Goal: Book appointment/travel/reservation

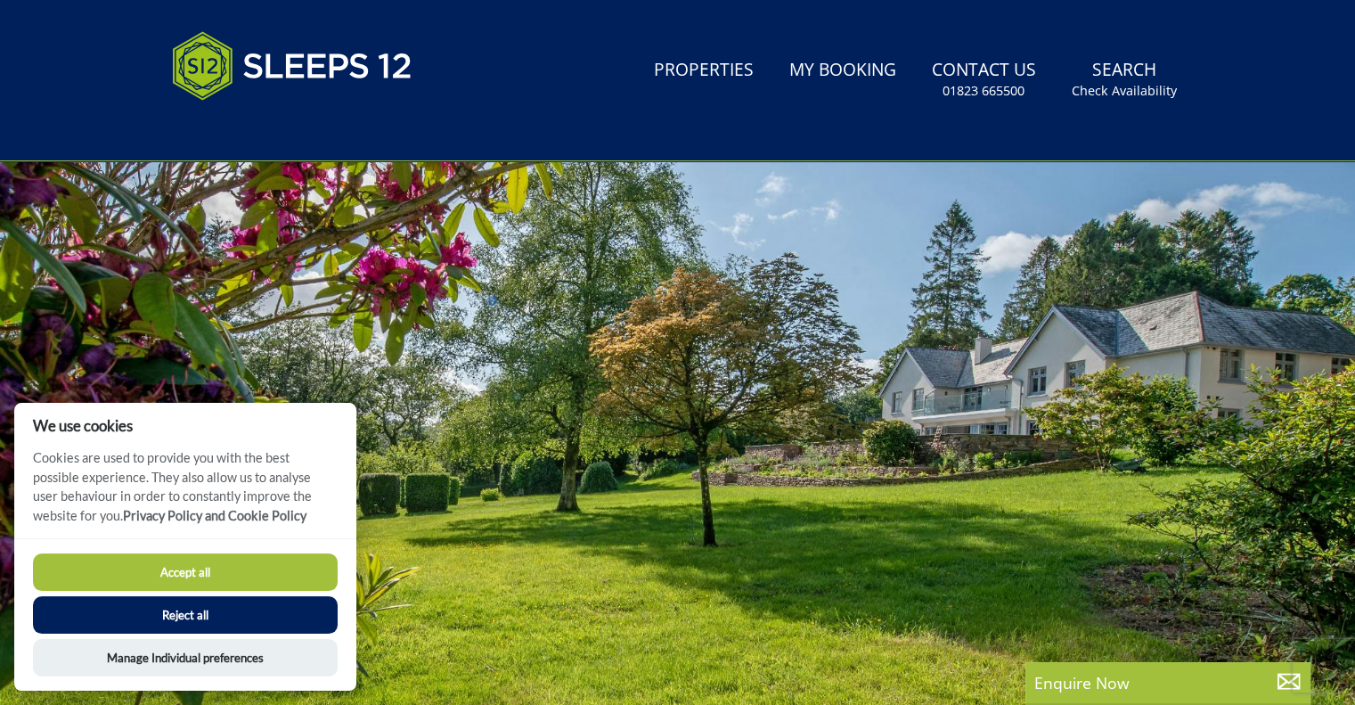
scroll to position [207, 0]
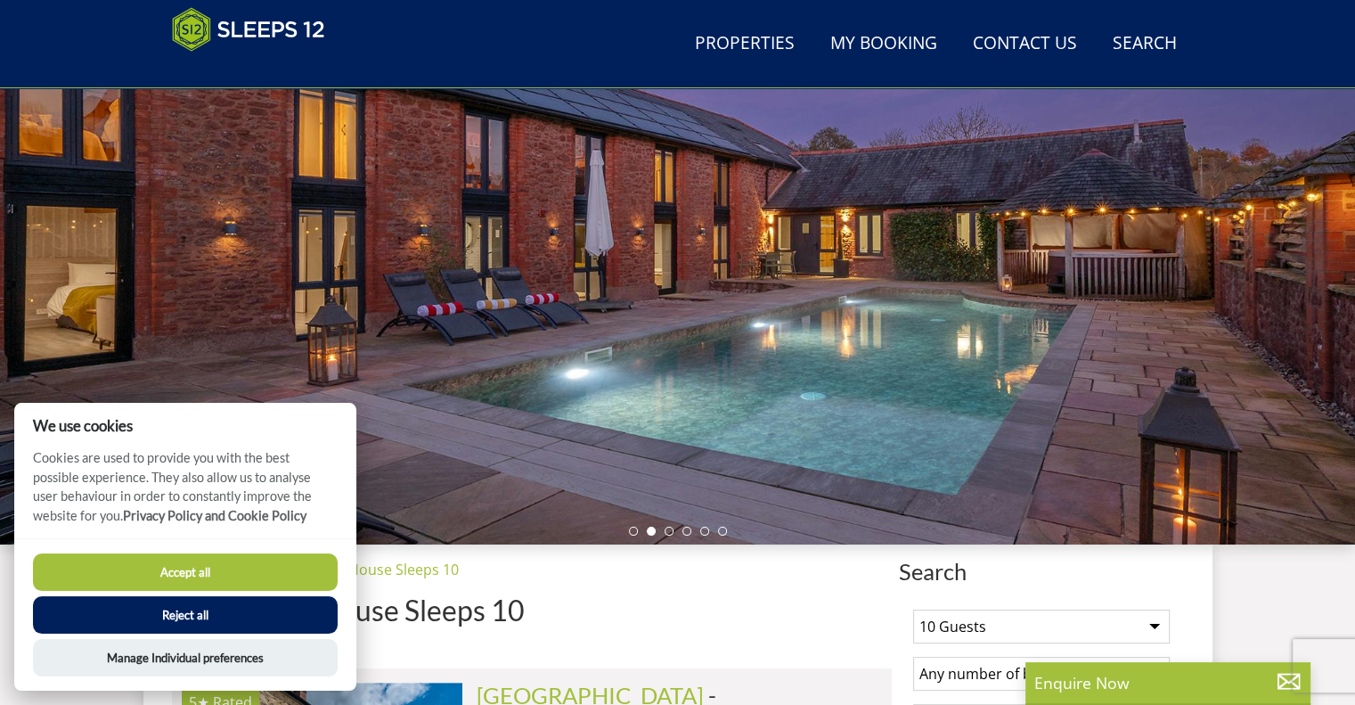
click at [126, 569] on button "Accept all" at bounding box center [185, 571] width 305 height 37
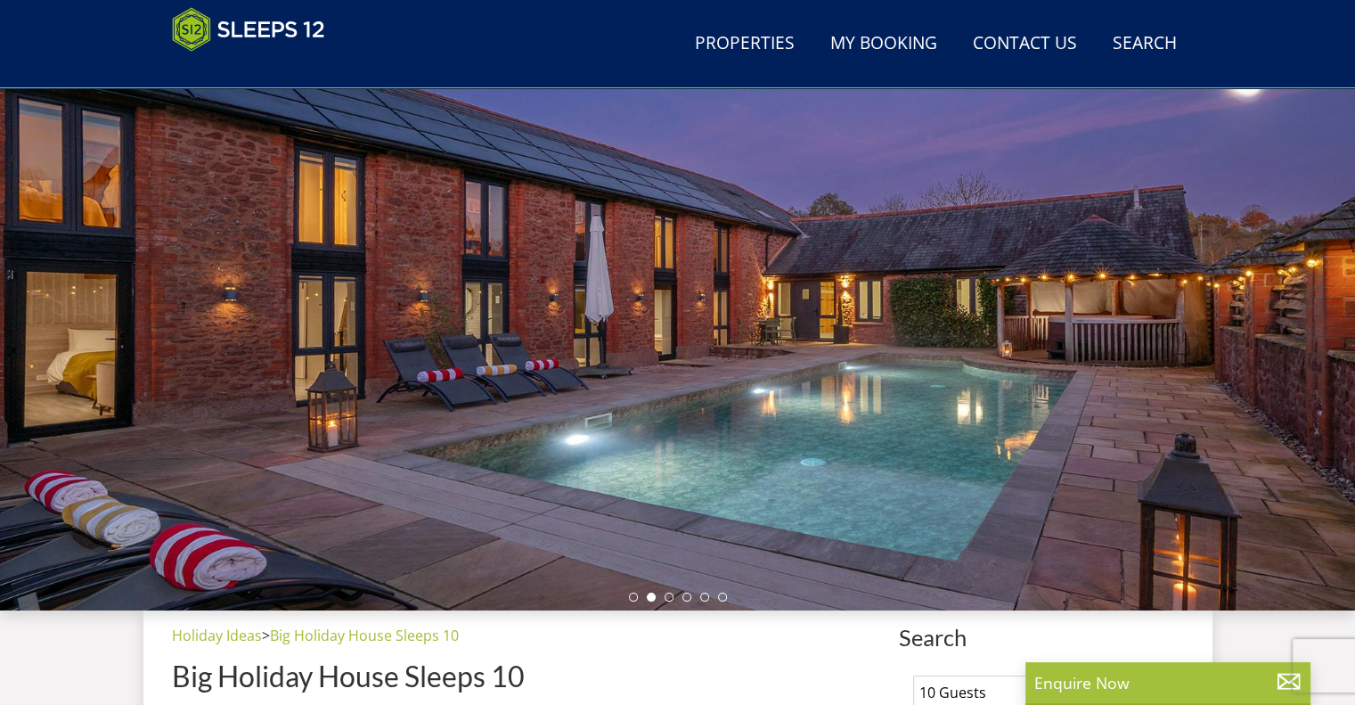
scroll to position [466, 0]
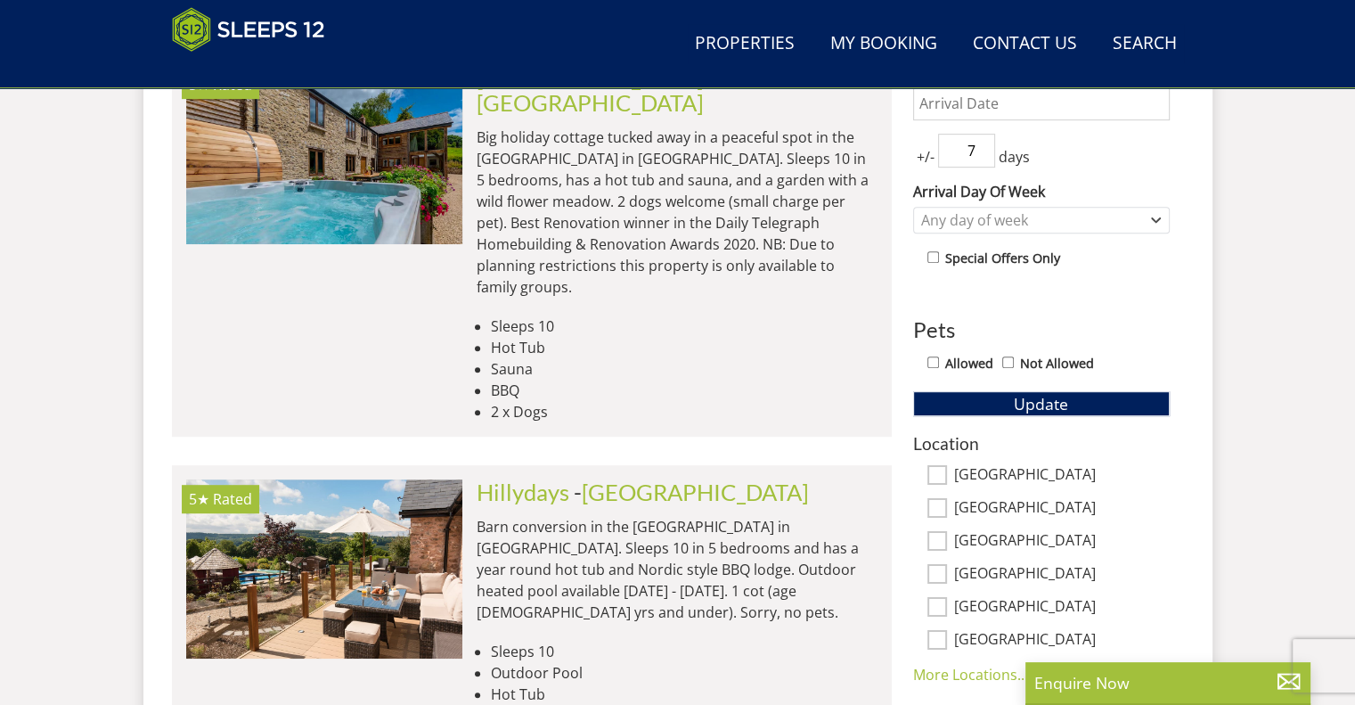
scroll to position [691, 0]
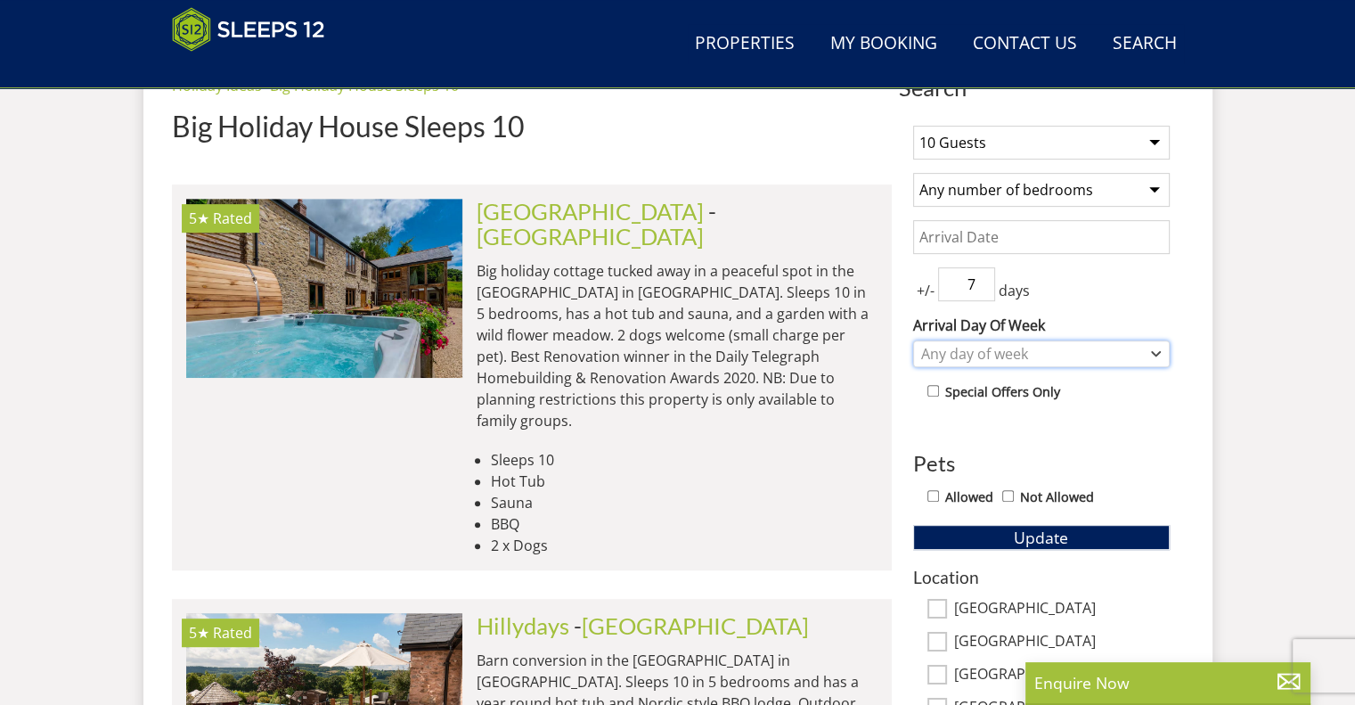
click at [994, 344] on div "Any day of week" at bounding box center [1032, 354] width 231 height 20
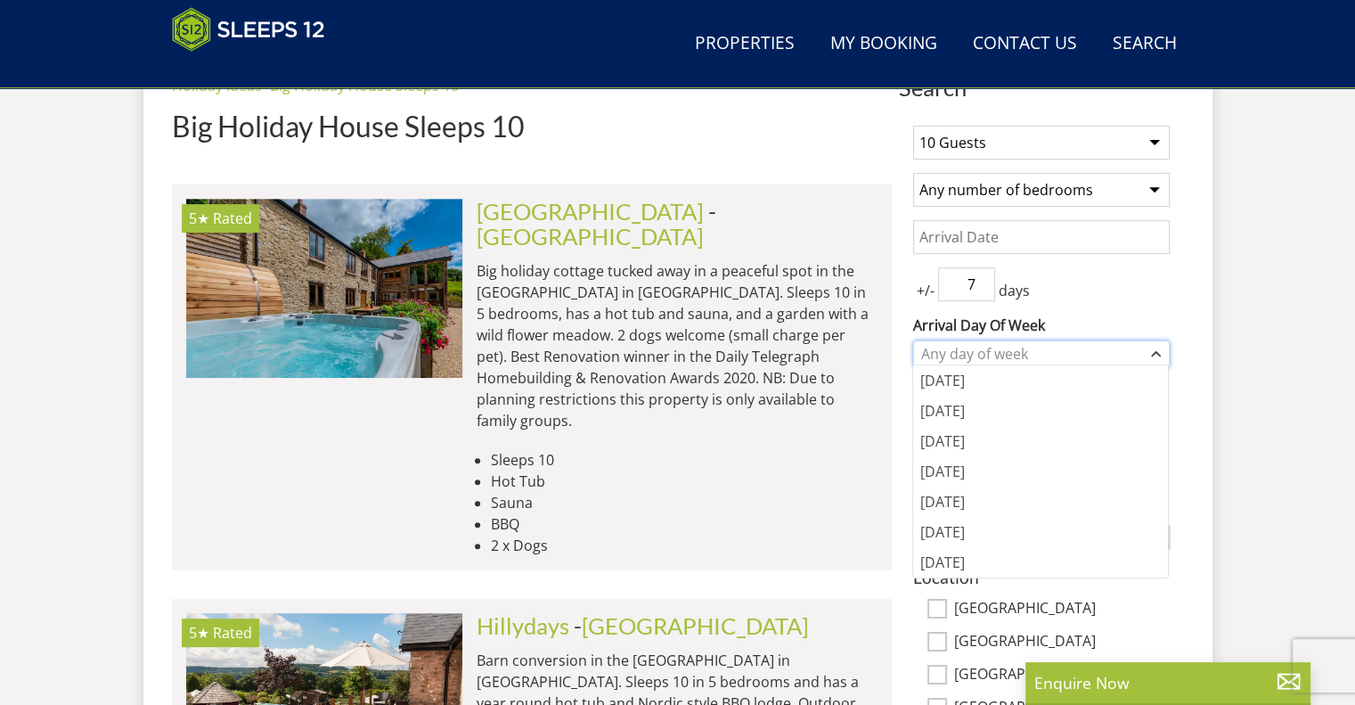
click at [993, 345] on div "Any day of week" at bounding box center [1032, 354] width 231 height 20
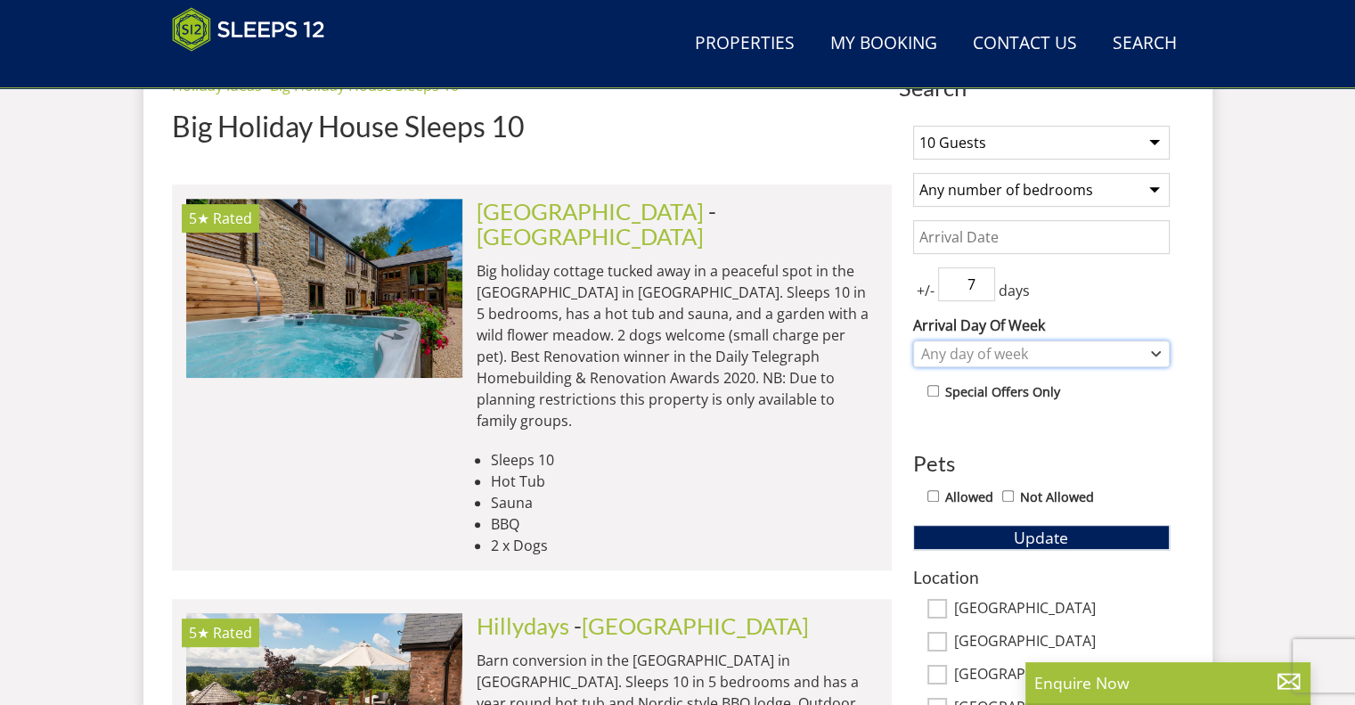
scroll to position [602, 0]
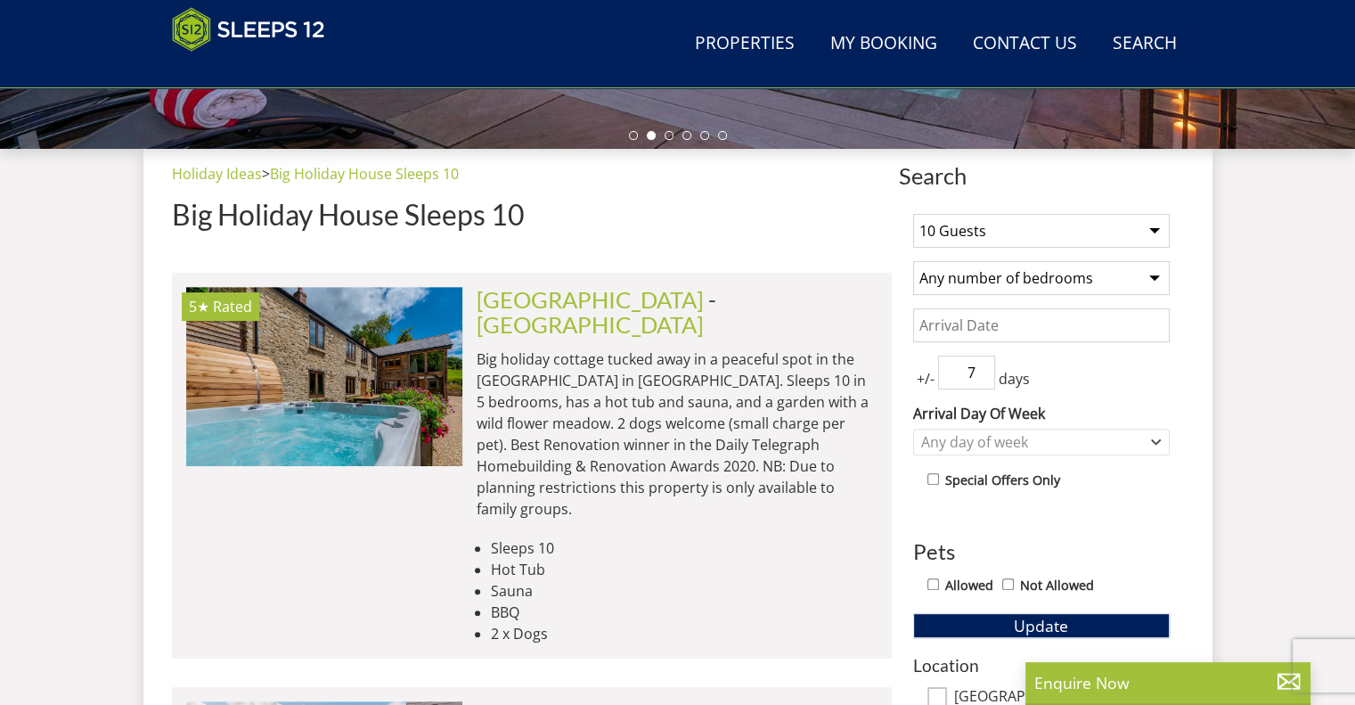
click at [1005, 328] on input "Date" at bounding box center [1041, 325] width 257 height 34
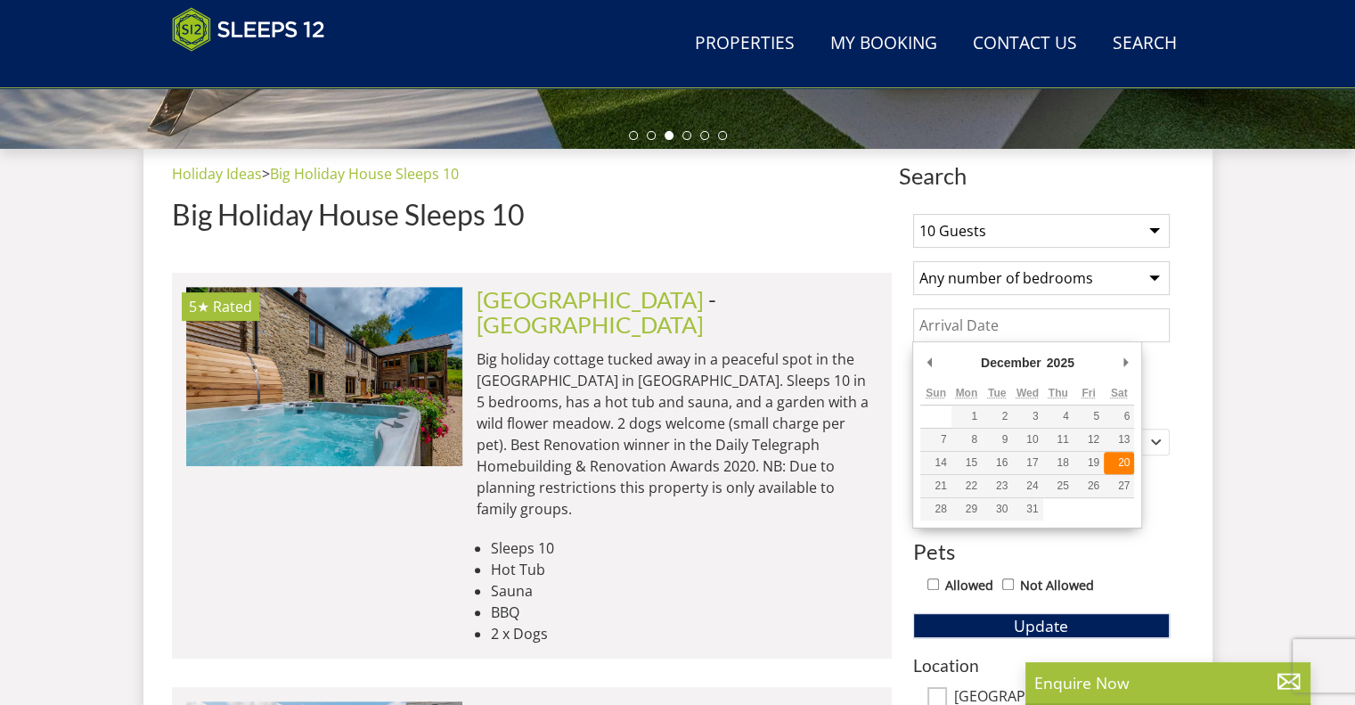
type input "[DATE]"
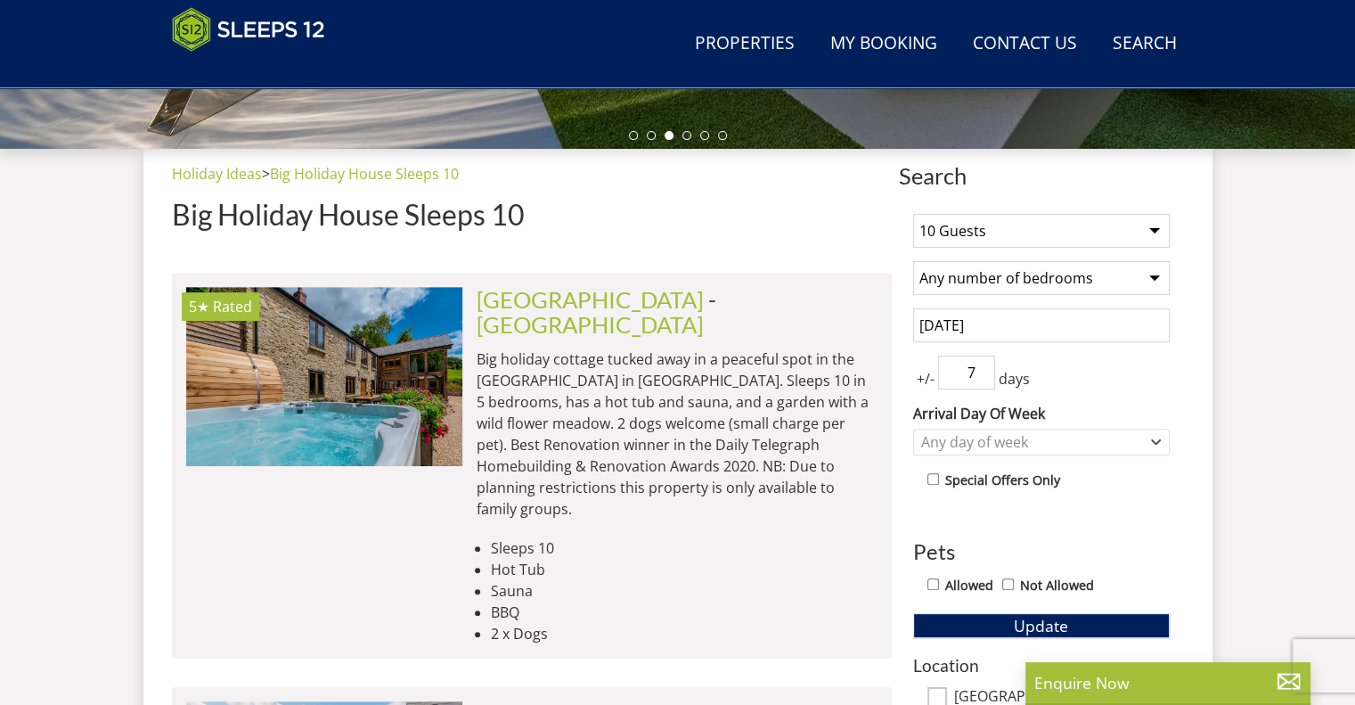
click at [973, 359] on input "7" at bounding box center [966, 373] width 57 height 34
click at [986, 382] on input "7" at bounding box center [966, 373] width 57 height 34
click at [986, 380] on input "6" at bounding box center [966, 373] width 57 height 34
click at [986, 380] on input "5" at bounding box center [966, 373] width 57 height 34
click at [986, 380] on input "4" at bounding box center [966, 373] width 57 height 34
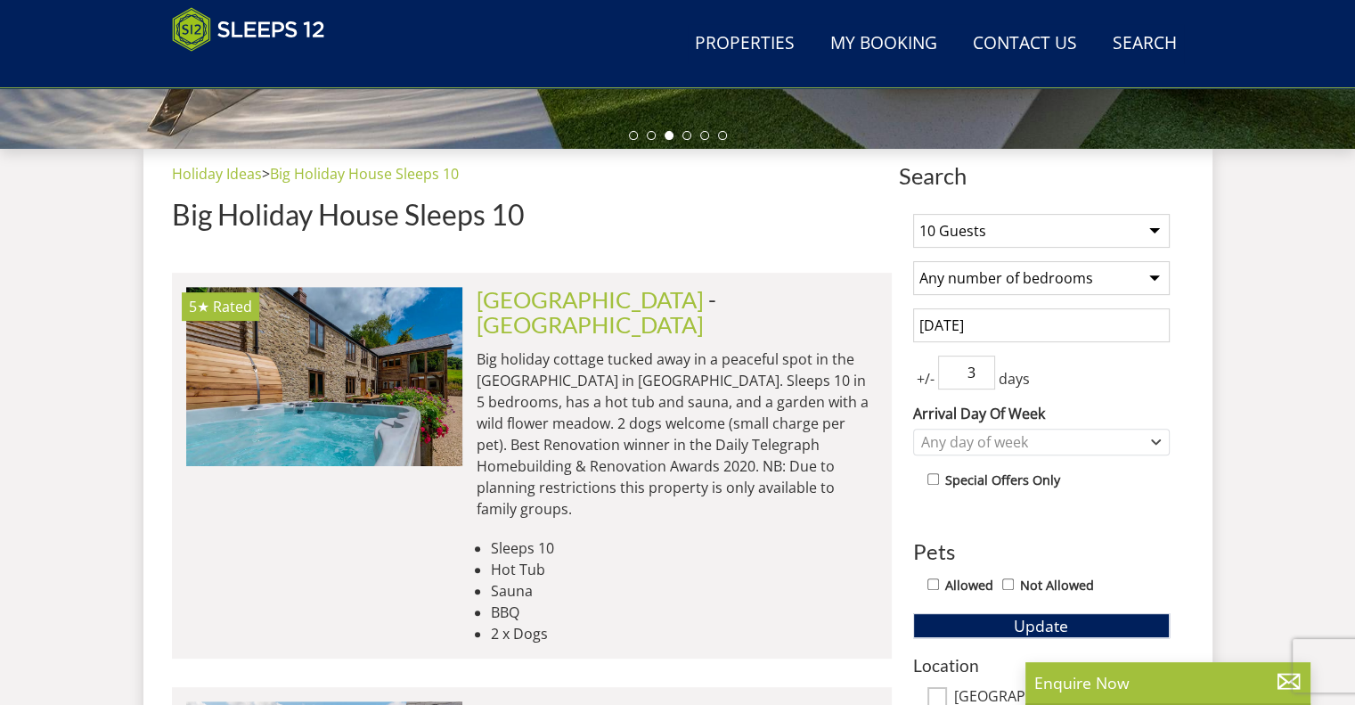
click at [986, 380] on input "3" at bounding box center [966, 373] width 57 height 34
type input "2"
click at [986, 380] on input "2" at bounding box center [966, 373] width 57 height 34
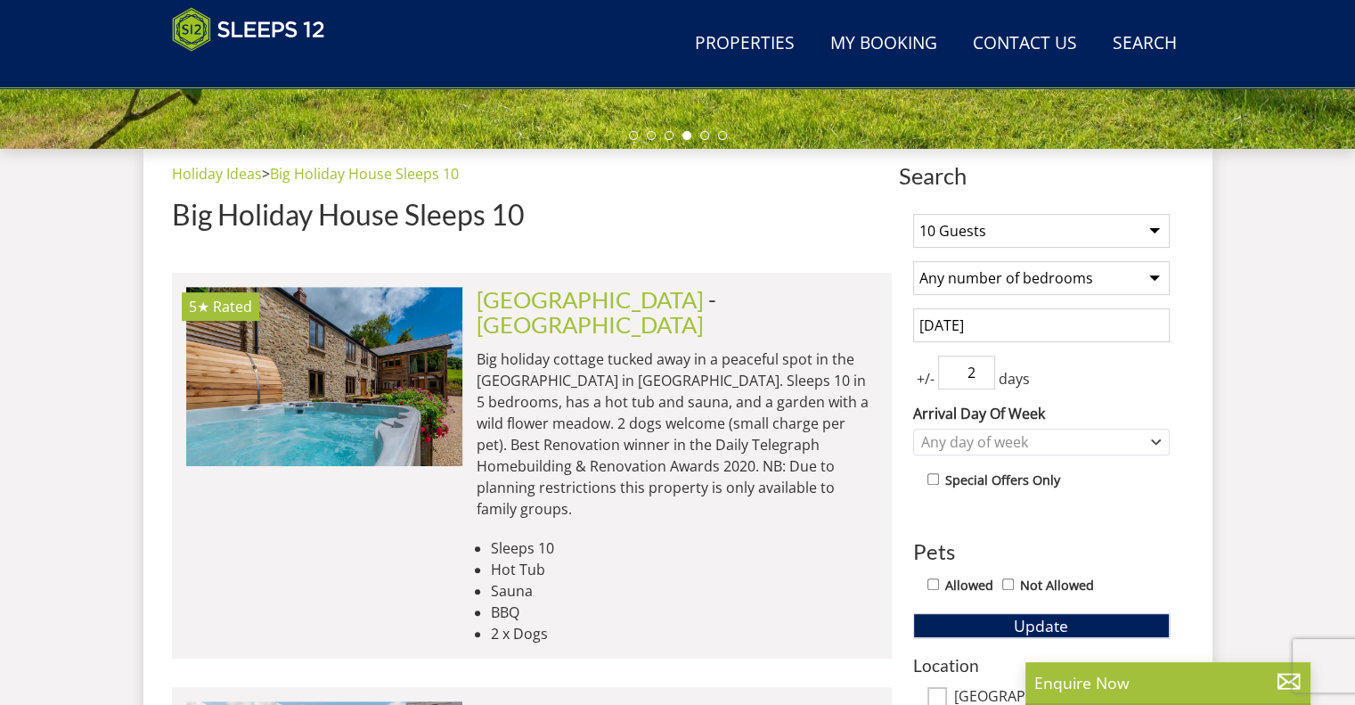
click at [1031, 519] on div "1 Guest 2 Guests 3 Guests 4 Guests 5 Guests 6 Guests 7 Guests 8 Guests 9 Guests…" at bounding box center [1041, 686] width 285 height 972
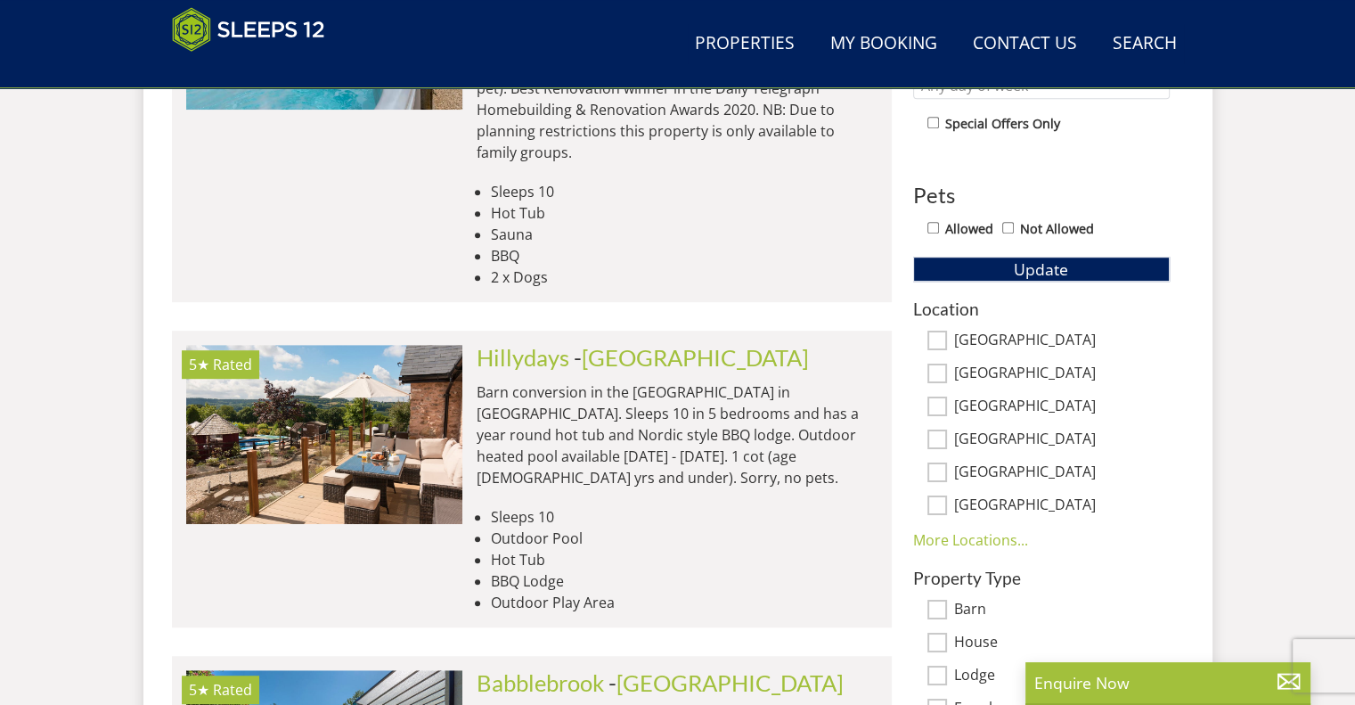
scroll to position [958, 0]
click at [945, 506] on input "[GEOGRAPHIC_DATA]" at bounding box center [938, 506] width 20 height 20
checkbox input "true"
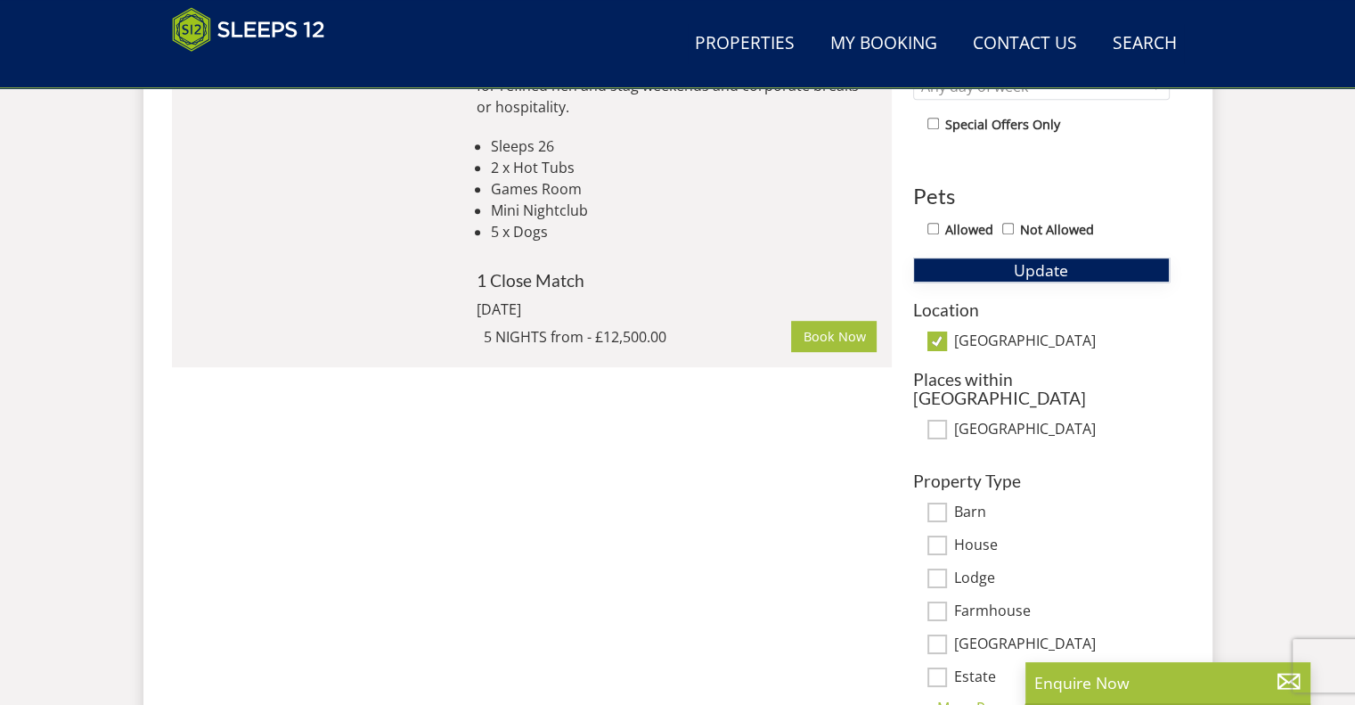
click at [1022, 261] on span "Update" at bounding box center [1041, 269] width 54 height 21
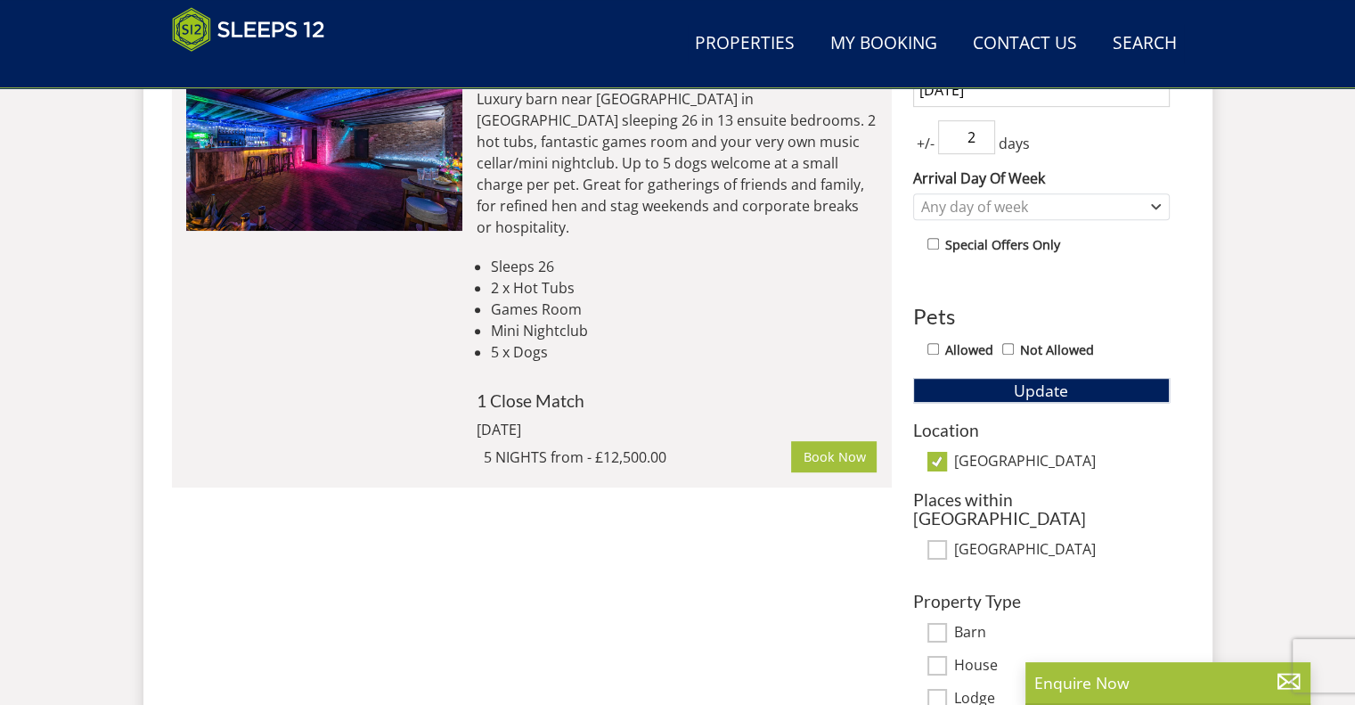
scroll to position [850, 0]
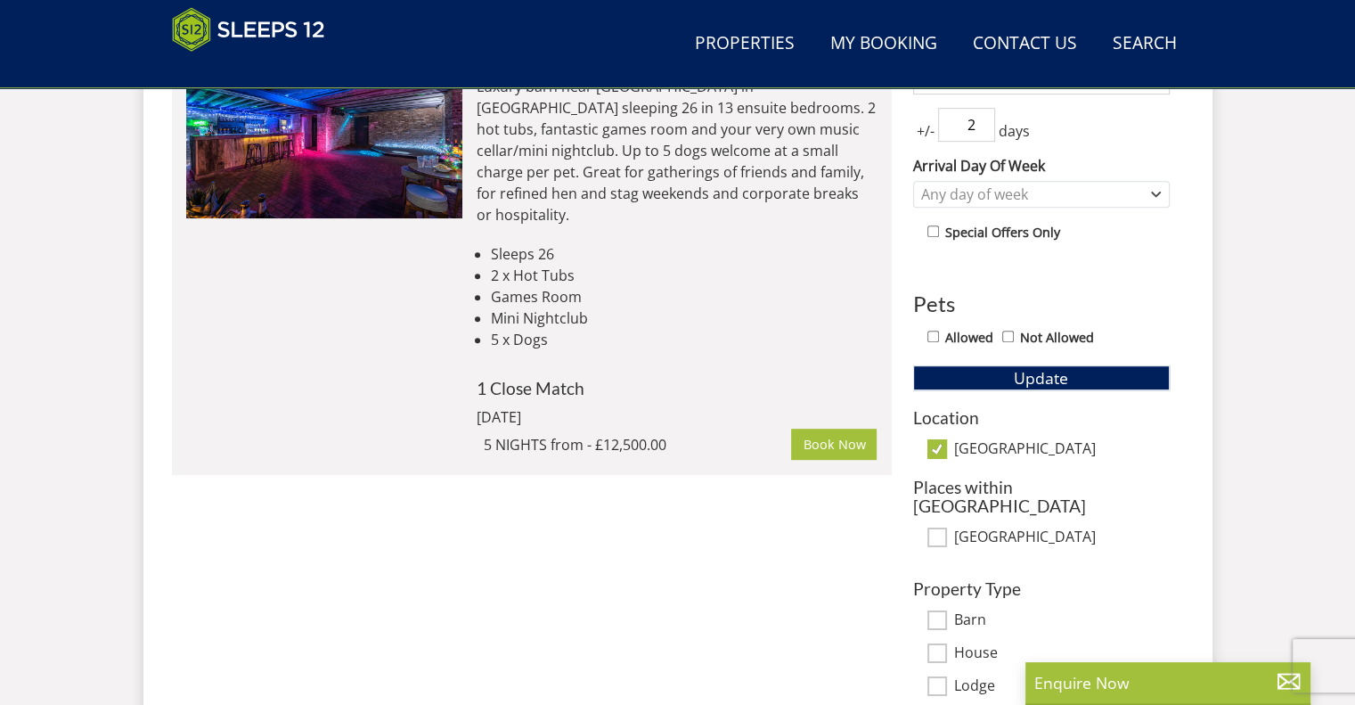
click at [945, 448] on input "[GEOGRAPHIC_DATA]" at bounding box center [938, 449] width 20 height 20
checkbox input "false"
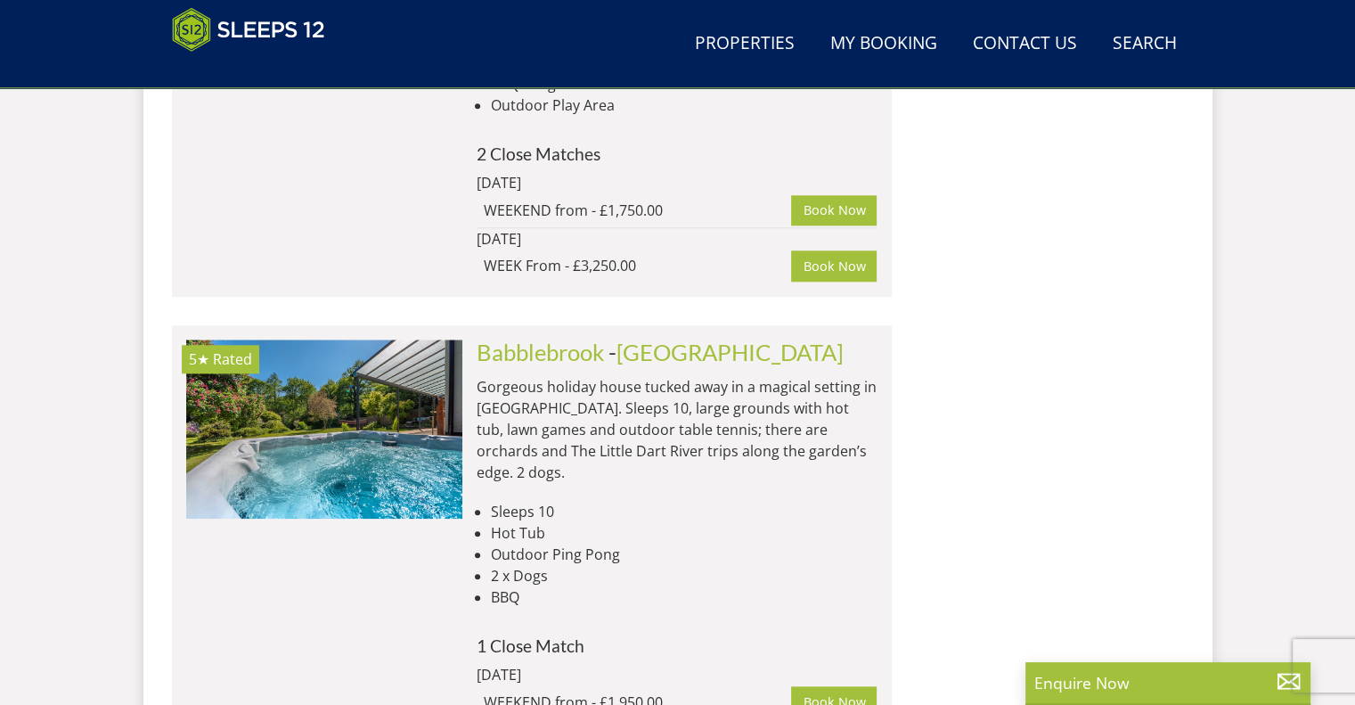
scroll to position [2360, 0]
